Goal: Task Accomplishment & Management: Manage account settings

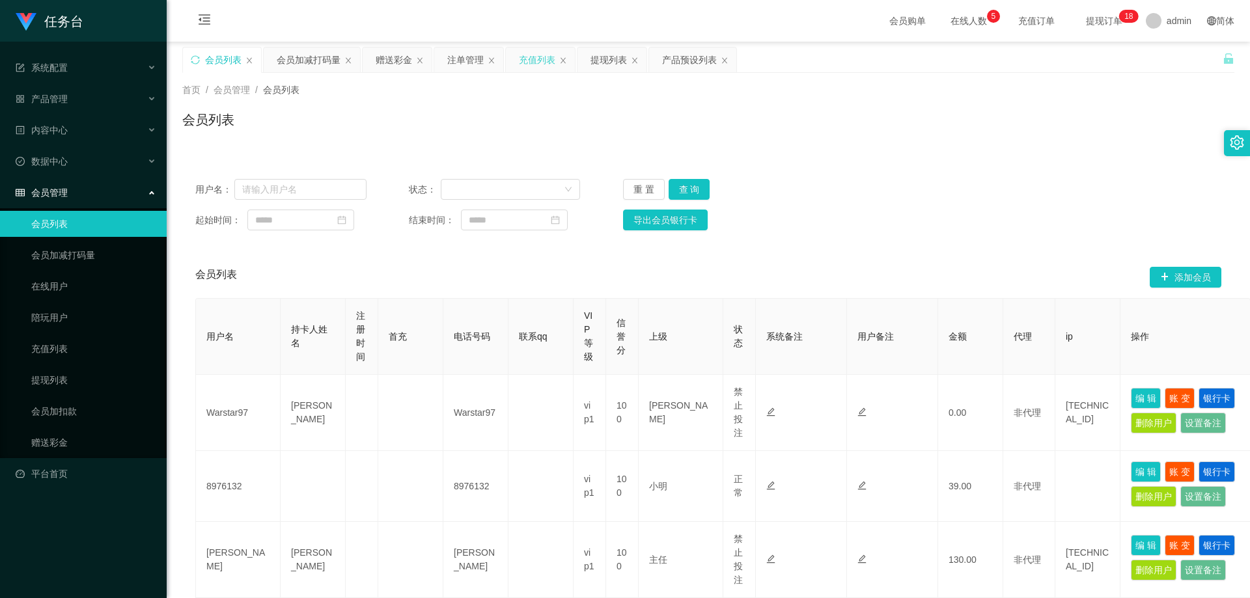
click at [543, 61] on div "充值列表" at bounding box center [537, 60] width 36 height 25
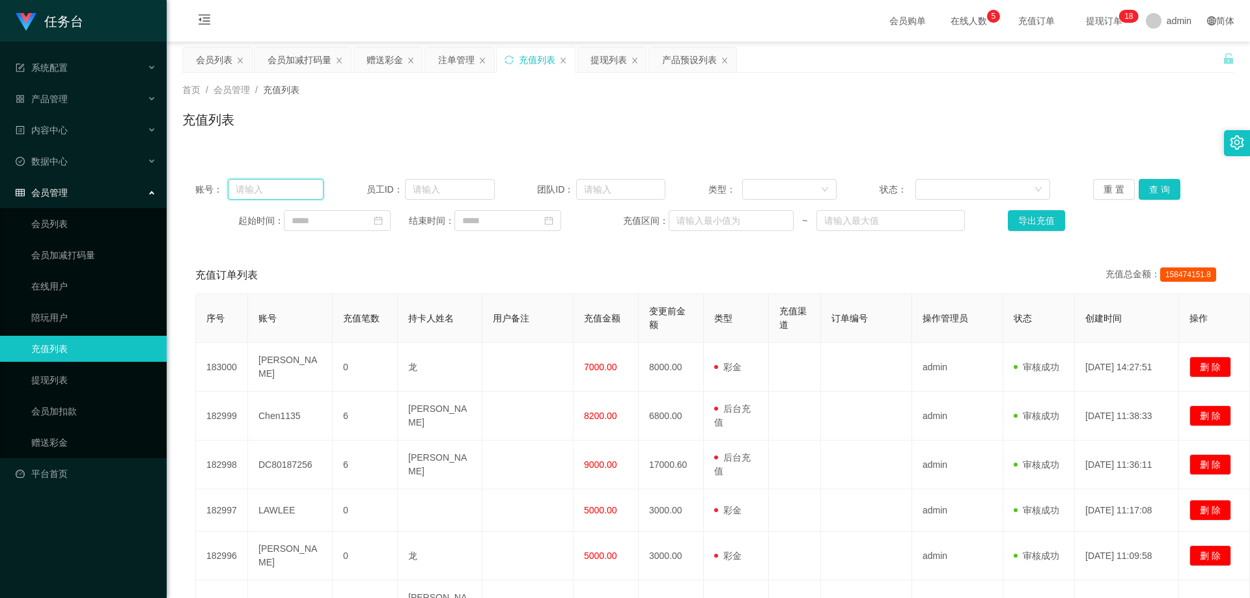
drag, startPoint x: 260, startPoint y: 184, endPoint x: 294, endPoint y: 187, distance: 34.1
click at [260, 184] on input "text" at bounding box center [276, 189] width 96 height 21
paste input "Ong [PERSON_NAME]"
type input "Ong [PERSON_NAME]"
click at [1142, 189] on button "查 询" at bounding box center [1159, 189] width 42 height 21
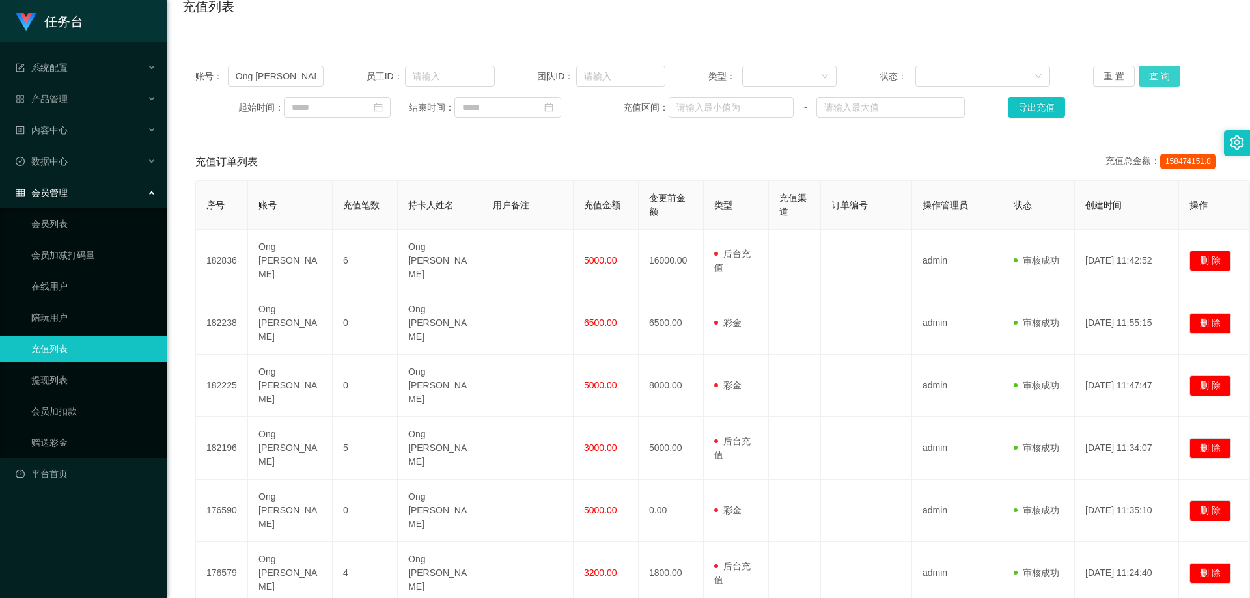
scroll to position [65, 0]
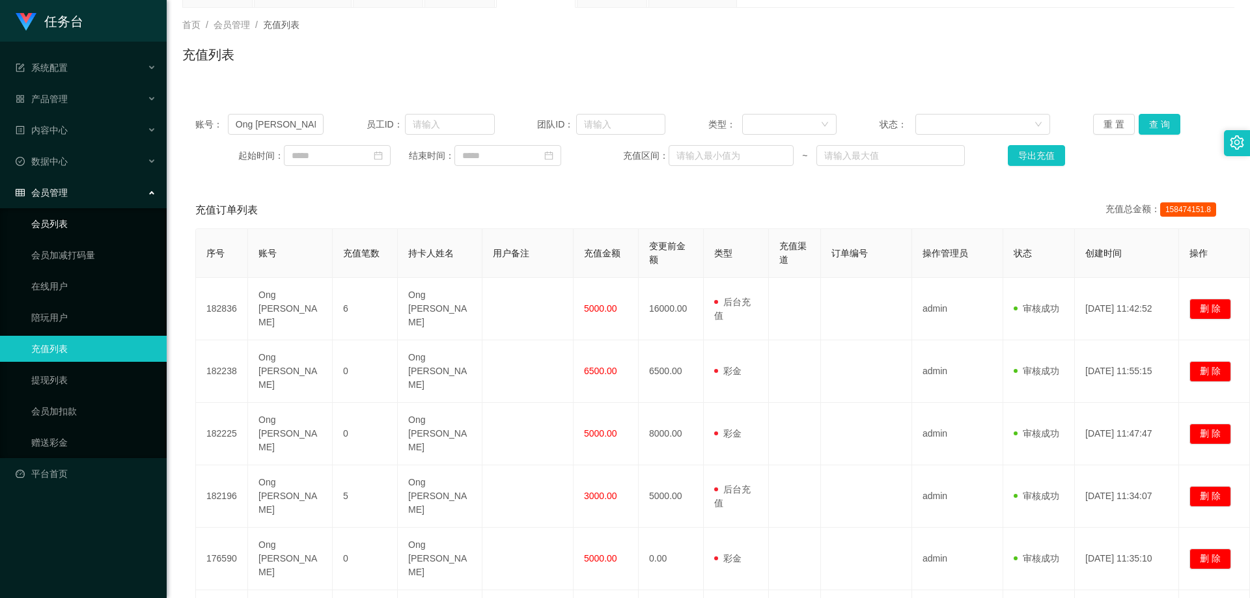
click at [79, 227] on link "会员列表" at bounding box center [93, 224] width 125 height 26
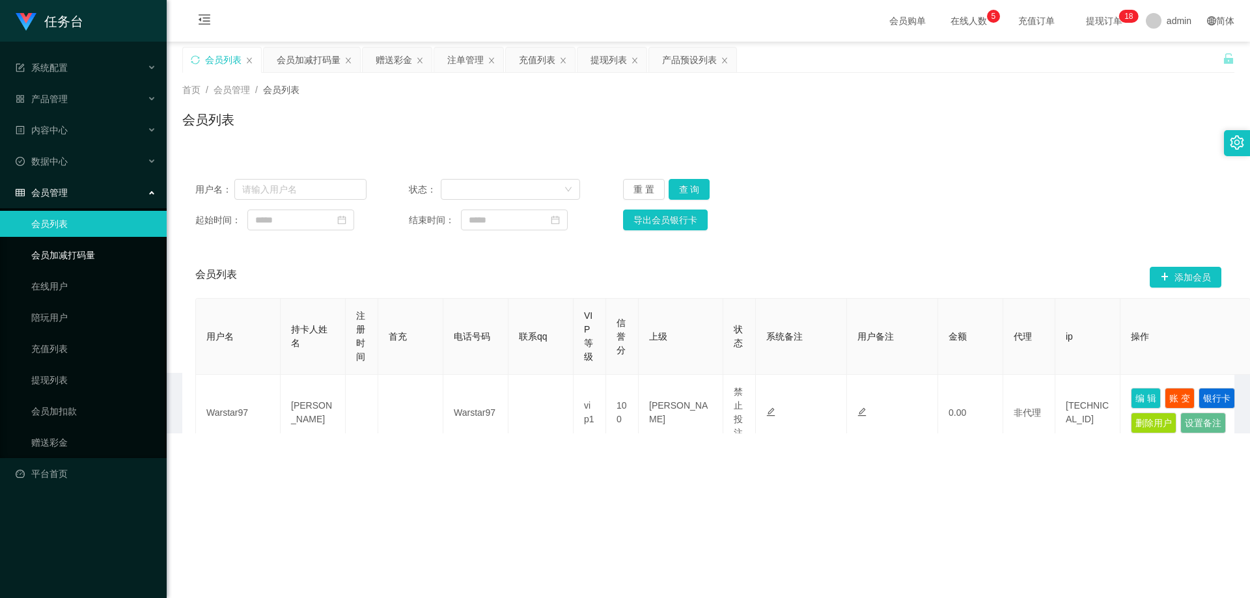
click at [67, 251] on link "会员加减打码量" at bounding box center [93, 255] width 125 height 26
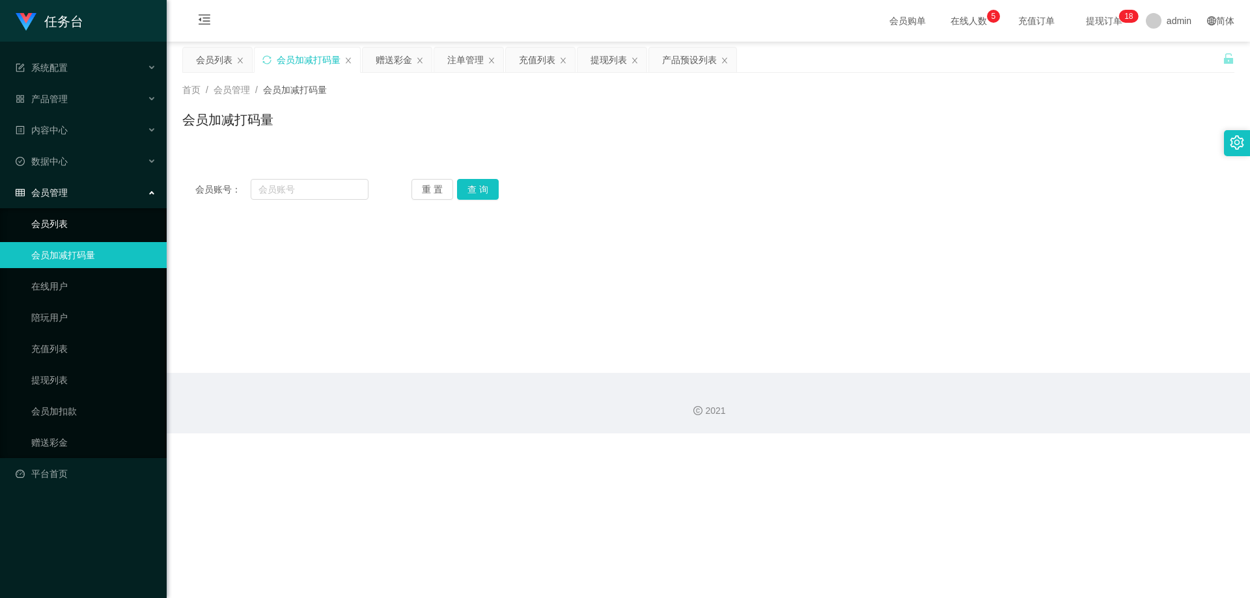
click at [79, 230] on link "会员列表" at bounding box center [93, 224] width 125 height 26
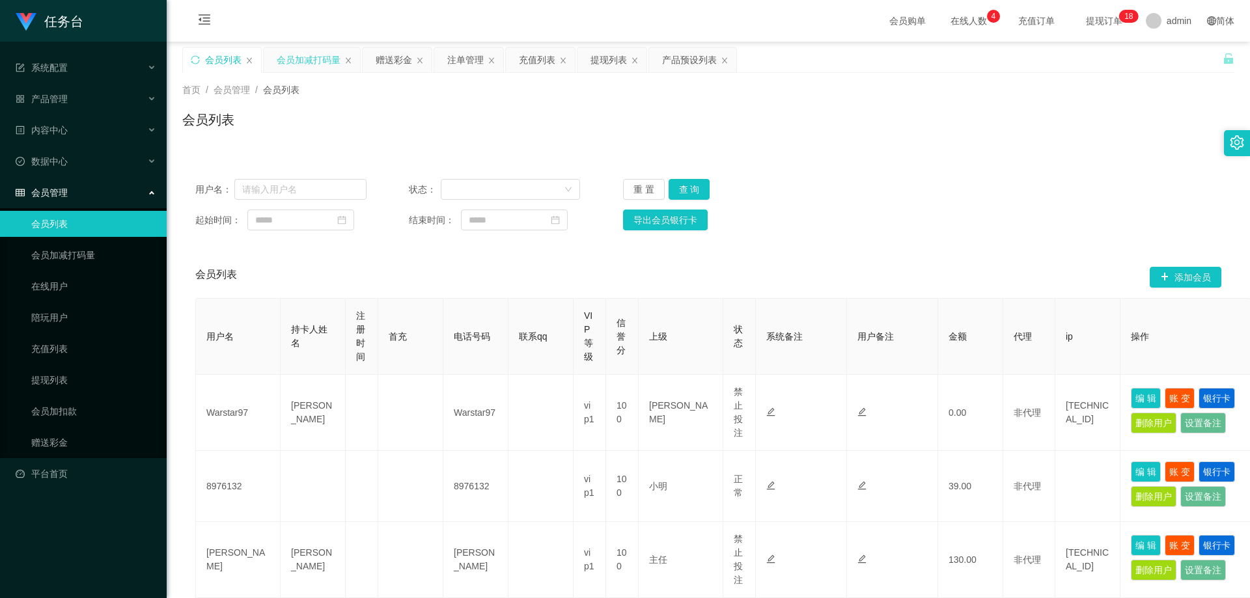
click at [322, 62] on div "会员加减打码量" at bounding box center [309, 60] width 64 height 25
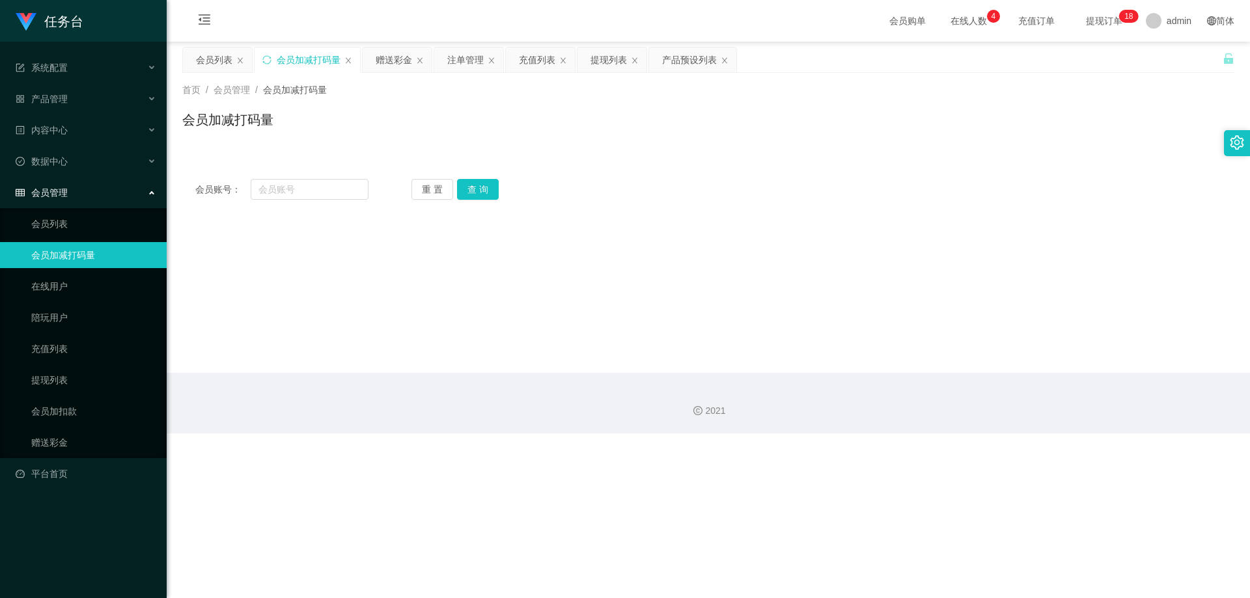
drag, startPoint x: 387, startPoint y: 66, endPoint x: 394, endPoint y: 74, distance: 10.6
click at [389, 64] on div "赠送彩金" at bounding box center [394, 60] width 36 height 25
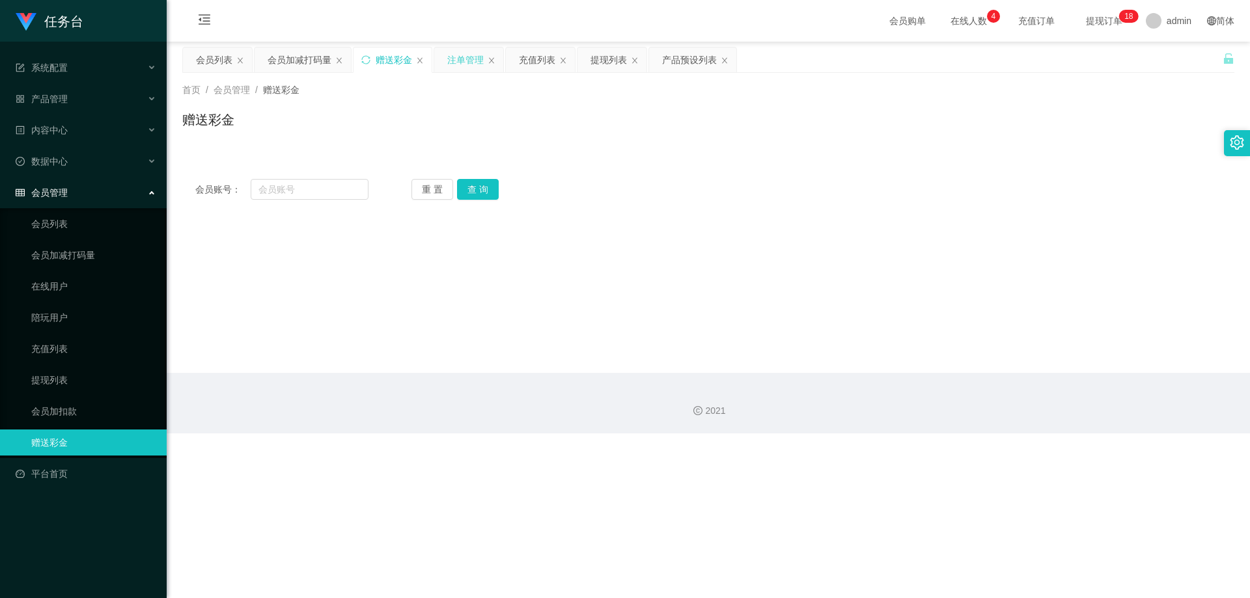
click at [466, 49] on div "注单管理" at bounding box center [465, 60] width 36 height 25
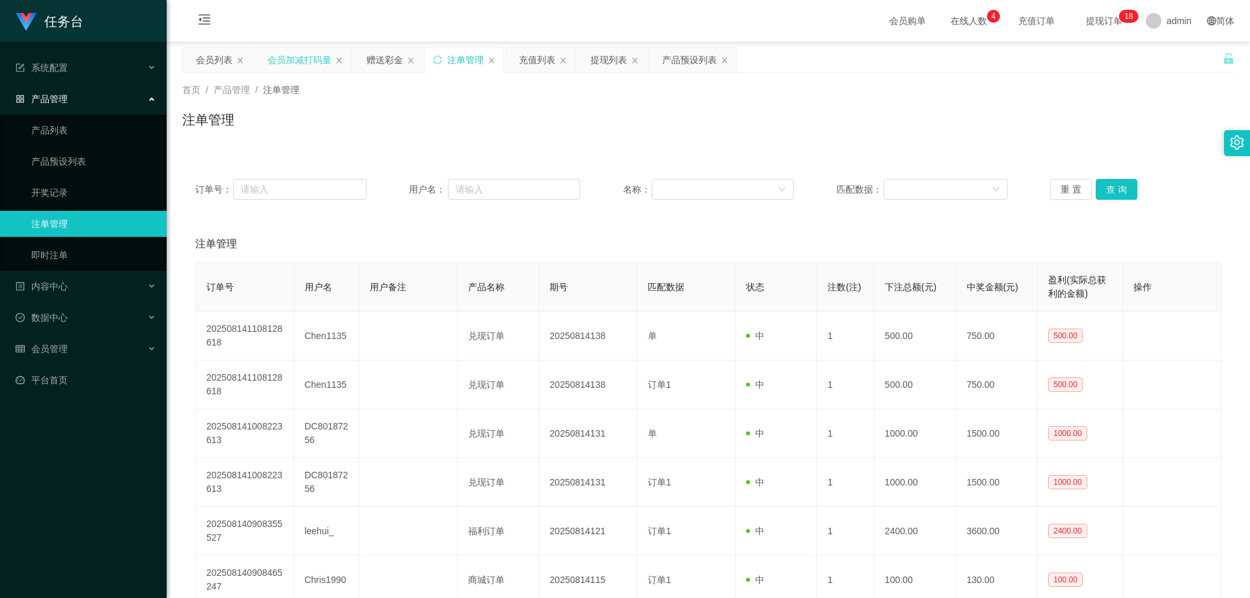
click at [311, 53] on div "会员加减打码量" at bounding box center [300, 60] width 64 height 25
